Goal: Task Accomplishment & Management: Use online tool/utility

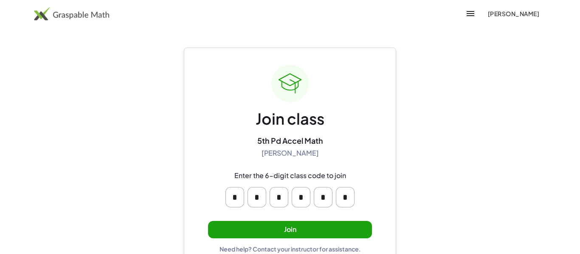
click at [264, 236] on button "Join" at bounding box center [290, 229] width 164 height 17
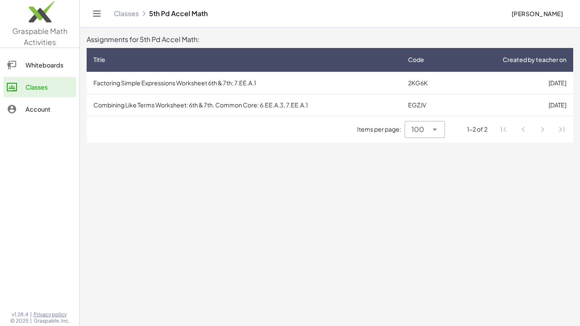
click at [433, 80] on td "2KG6K" at bounding box center [427, 83] width 53 height 22
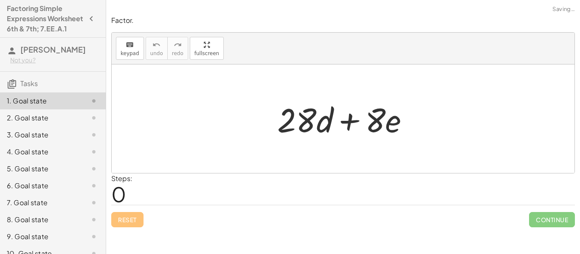
click at [126, 194] on span "0" at bounding box center [118, 194] width 15 height 26
click at [123, 194] on span "0" at bounding box center [118, 194] width 15 height 26
click at [289, 122] on div at bounding box center [346, 119] width 147 height 44
click at [122, 194] on span "0" at bounding box center [118, 194] width 15 height 26
click at [288, 107] on div at bounding box center [346, 119] width 147 height 44
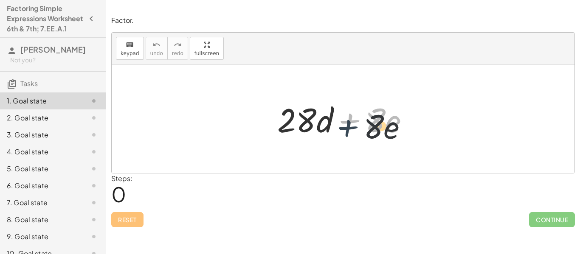
drag, startPoint x: 350, startPoint y: 126, endPoint x: 347, endPoint y: 132, distance: 6.5
click at [347, 132] on div at bounding box center [346, 119] width 147 height 44
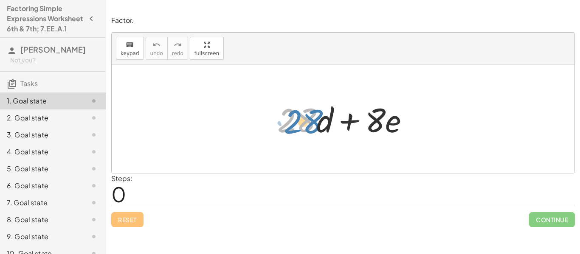
click at [319, 124] on div at bounding box center [346, 119] width 147 height 44
click at [94, 24] on icon "button" at bounding box center [91, 19] width 10 height 10
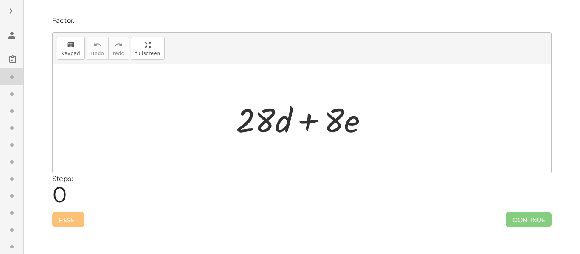
click at [3, 15] on div at bounding box center [11, 127] width 23 height 254
click at [6, 14] on icon "button" at bounding box center [11, 11] width 10 height 10
